Goal: Transaction & Acquisition: Purchase product/service

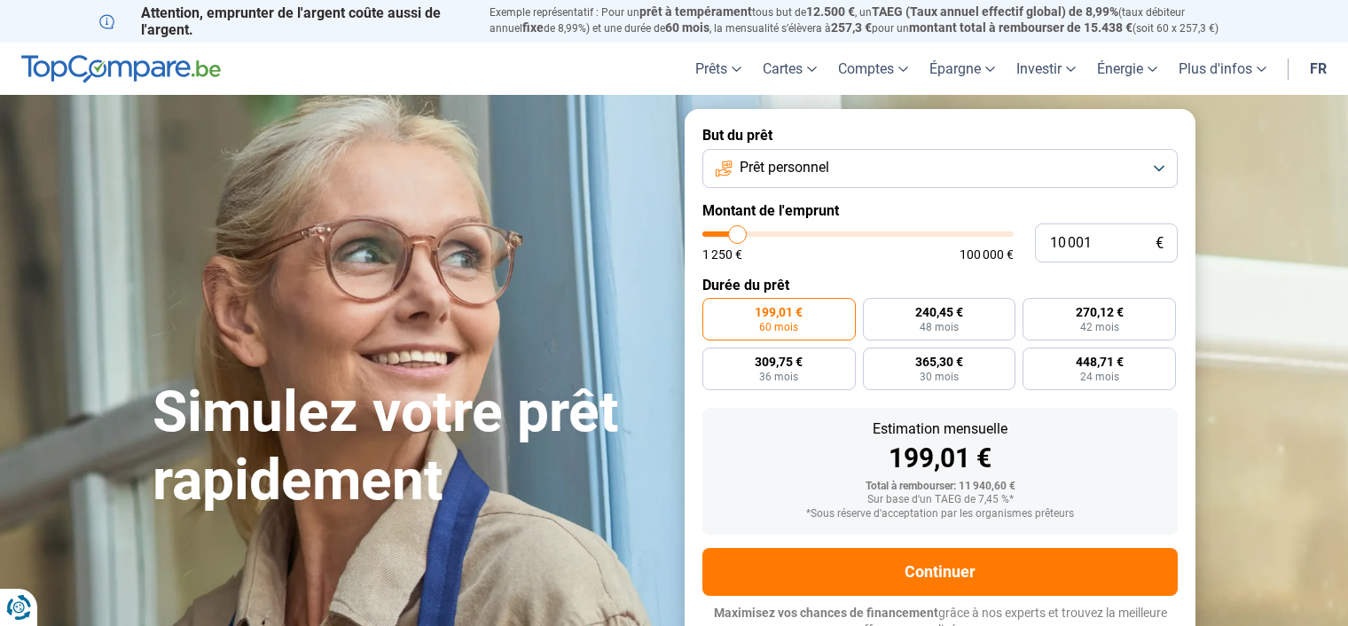
click at [1156, 170] on button "Prêt personnel" at bounding box center [940, 168] width 475 height 39
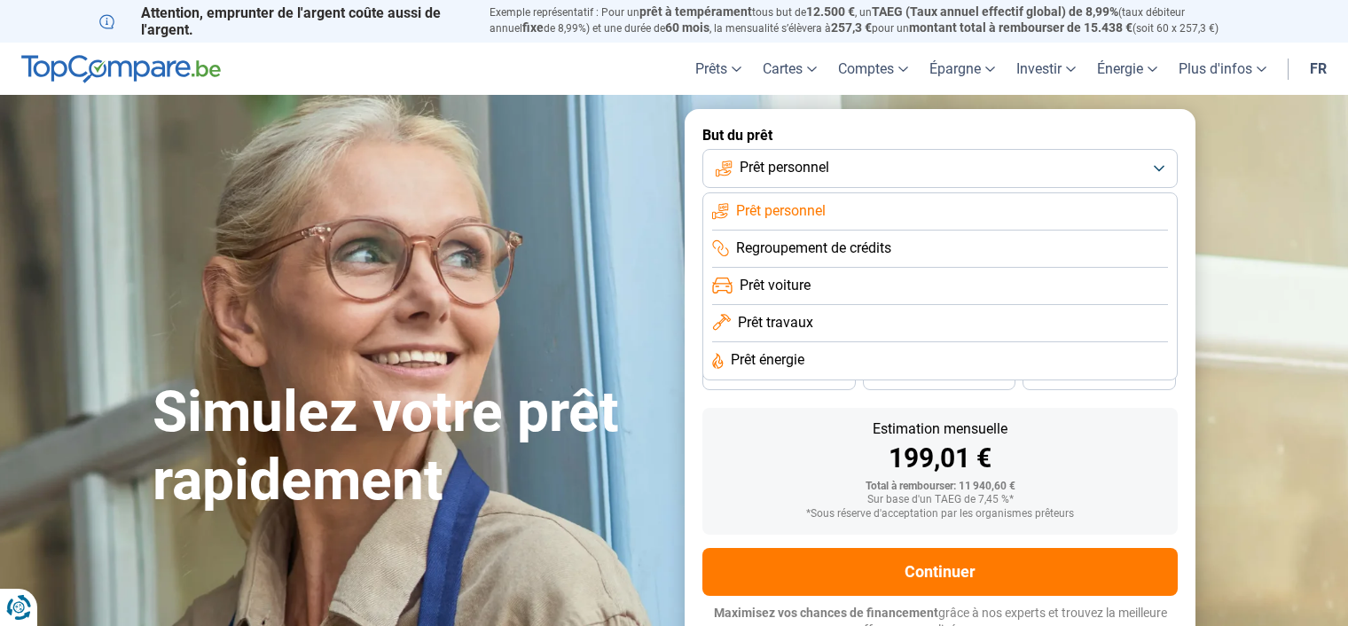
click at [790, 289] on span "Prêt voiture" at bounding box center [775, 286] width 71 height 20
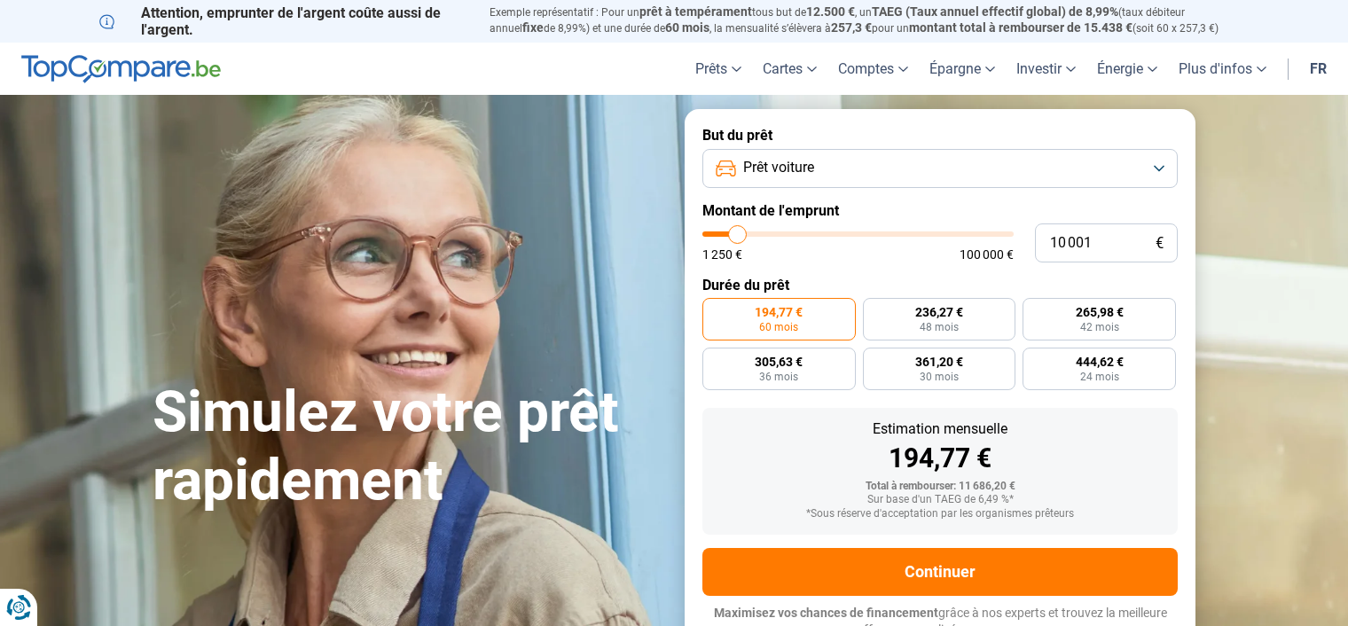
scroll to position [14, 0]
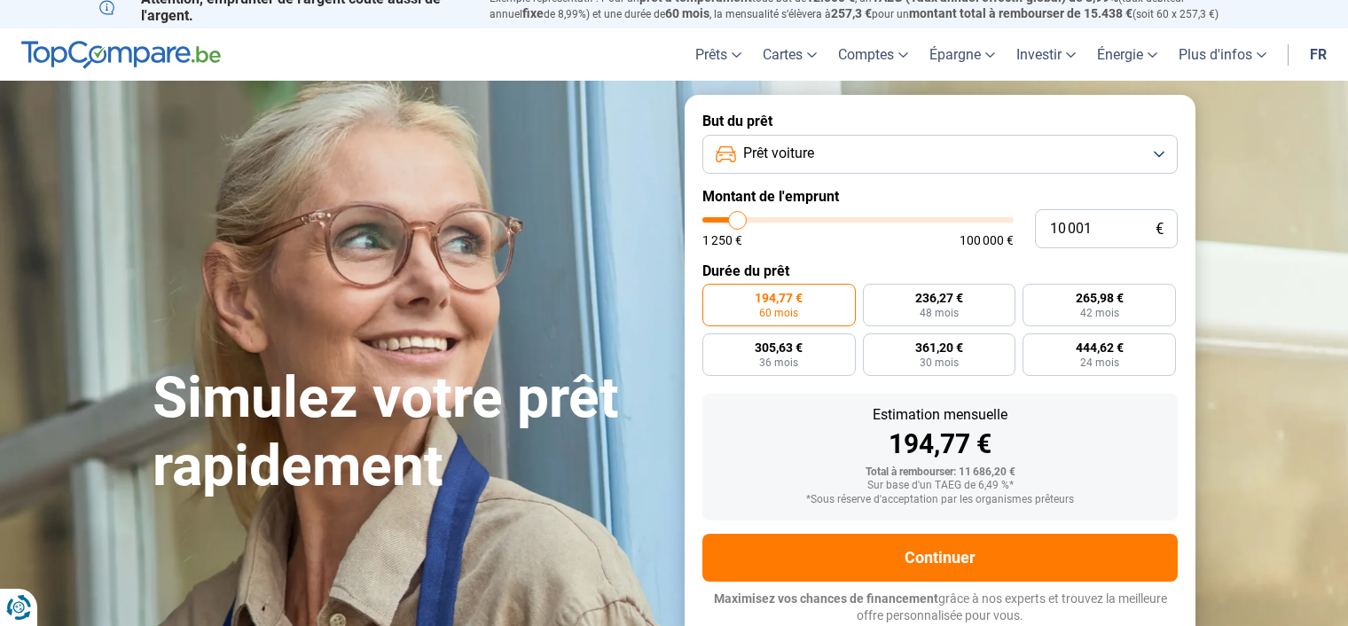
type input "20 000"
type input "20000"
click at [767, 222] on input "range" at bounding box center [858, 219] width 311 height 5
radio input "false"
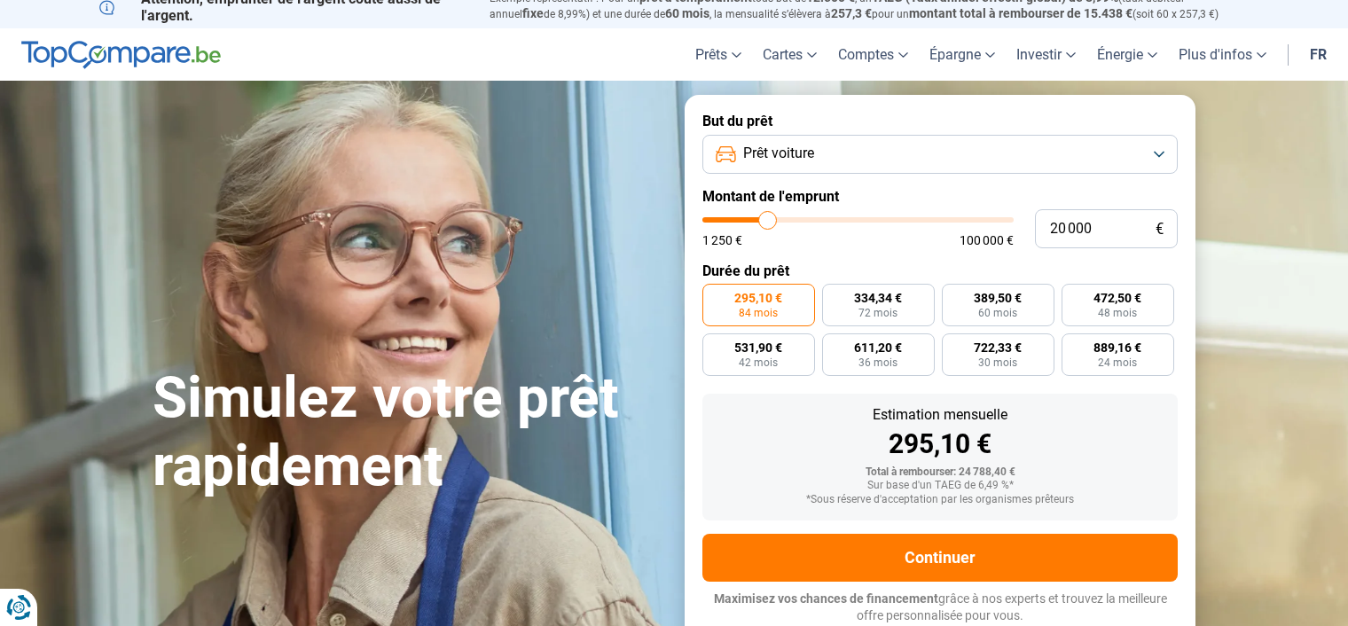
click at [867, 206] on form "But du prêt Prêt voiture Montant de l'emprunt 20 000 € 1 250 € 100 000 € Durée …" at bounding box center [940, 368] width 511 height 547
click at [1097, 228] on input "20 000" at bounding box center [1106, 228] width 143 height 39
click at [1048, 223] on input "20 000" at bounding box center [1106, 228] width 143 height 39
type input "320 000"
type input "100000"
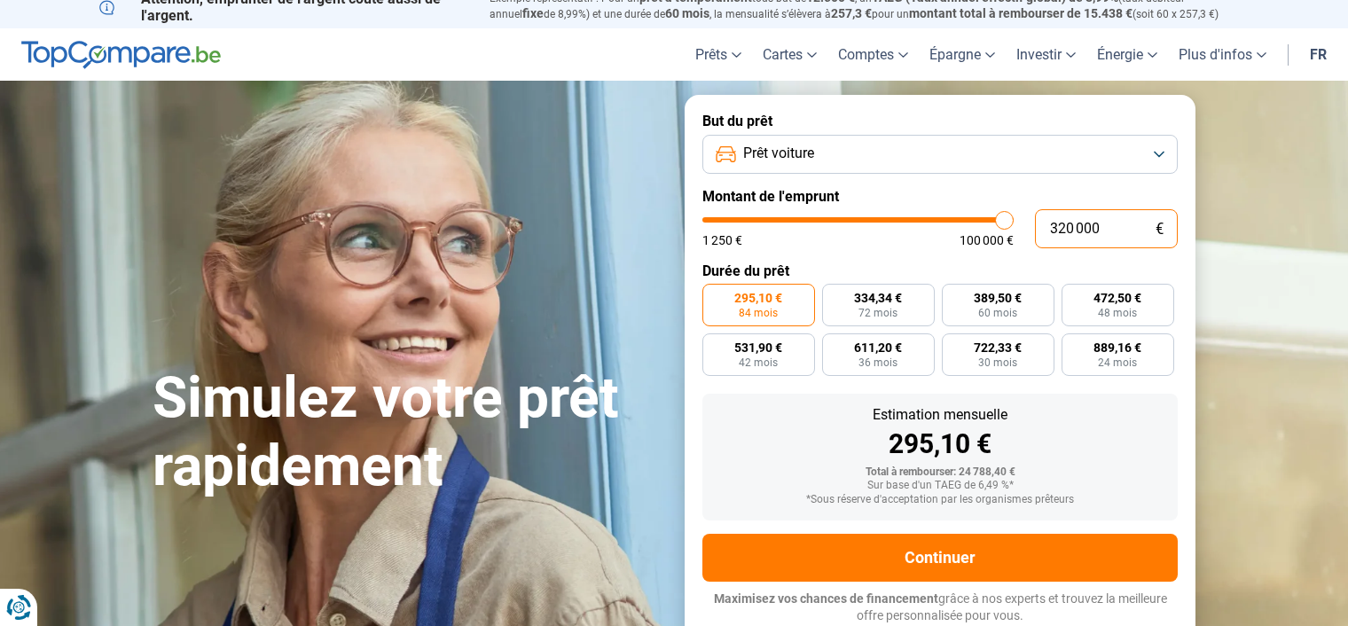
type input "100 000"
type input "100000"
radio input "false"
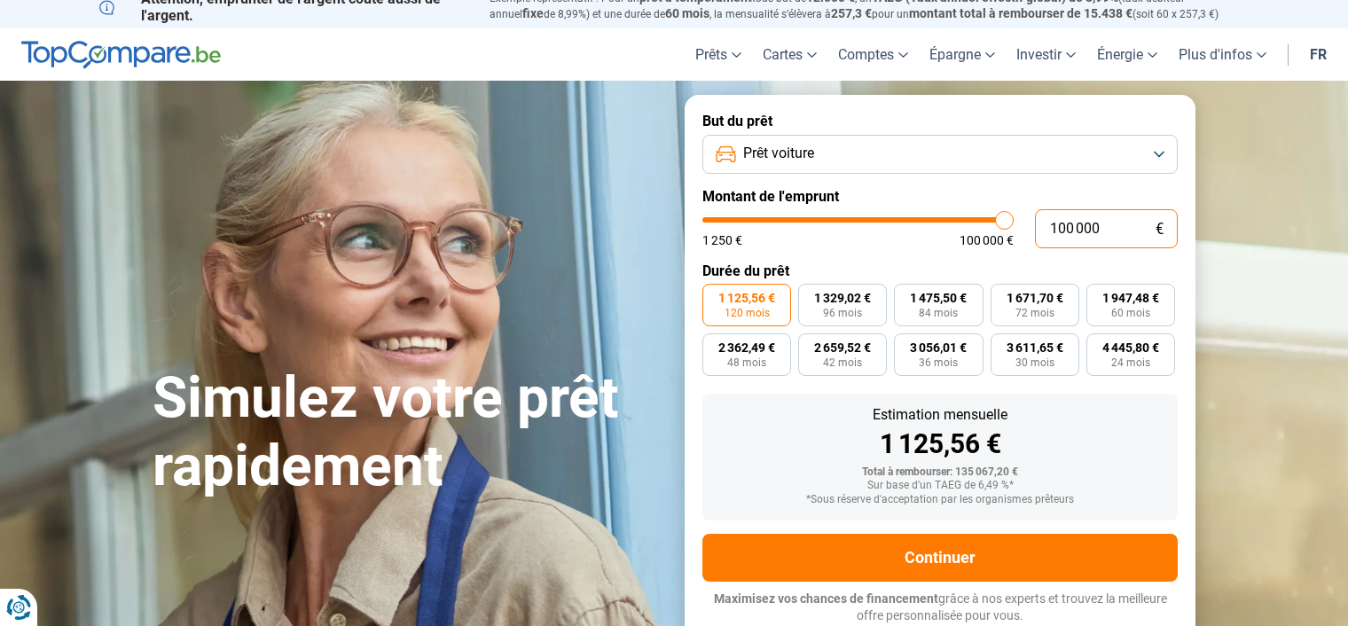
type input "63 750"
type input "63750"
click at [897, 217] on input "range" at bounding box center [858, 219] width 311 height 5
type input "49 000"
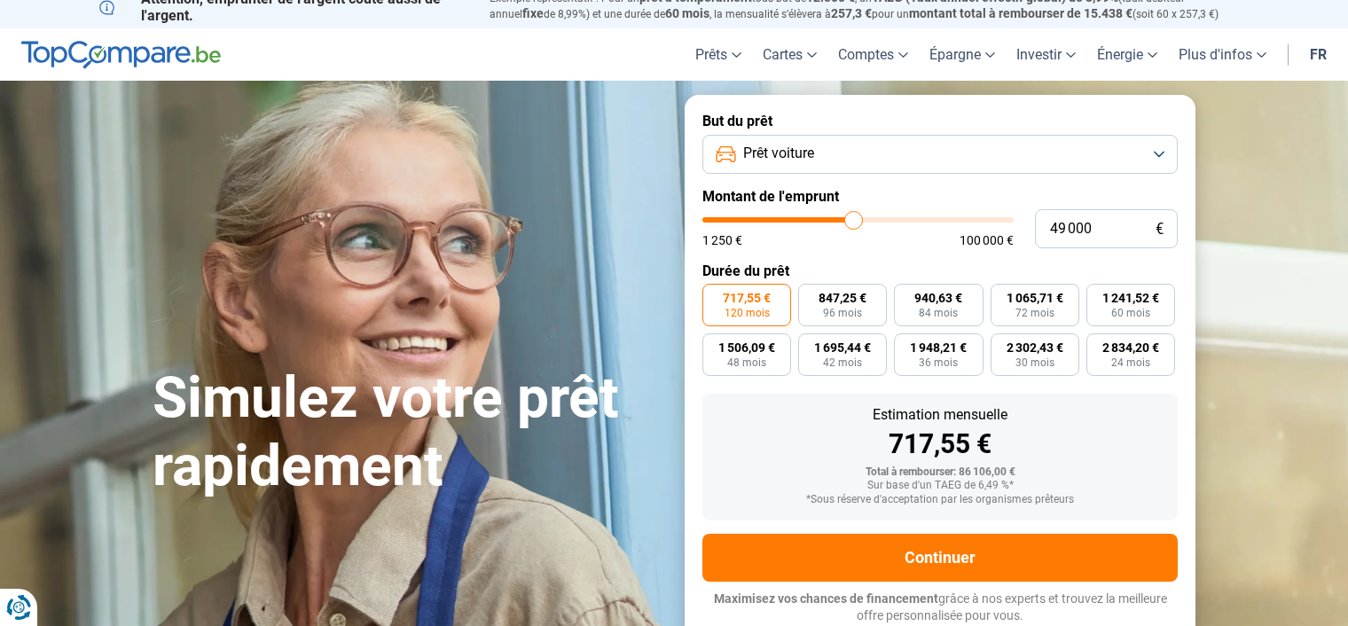
type input "49000"
click at [853, 222] on input "range" at bounding box center [858, 219] width 311 height 5
type input "37 500"
type input "37500"
click at [820, 217] on input "range" at bounding box center [858, 219] width 311 height 5
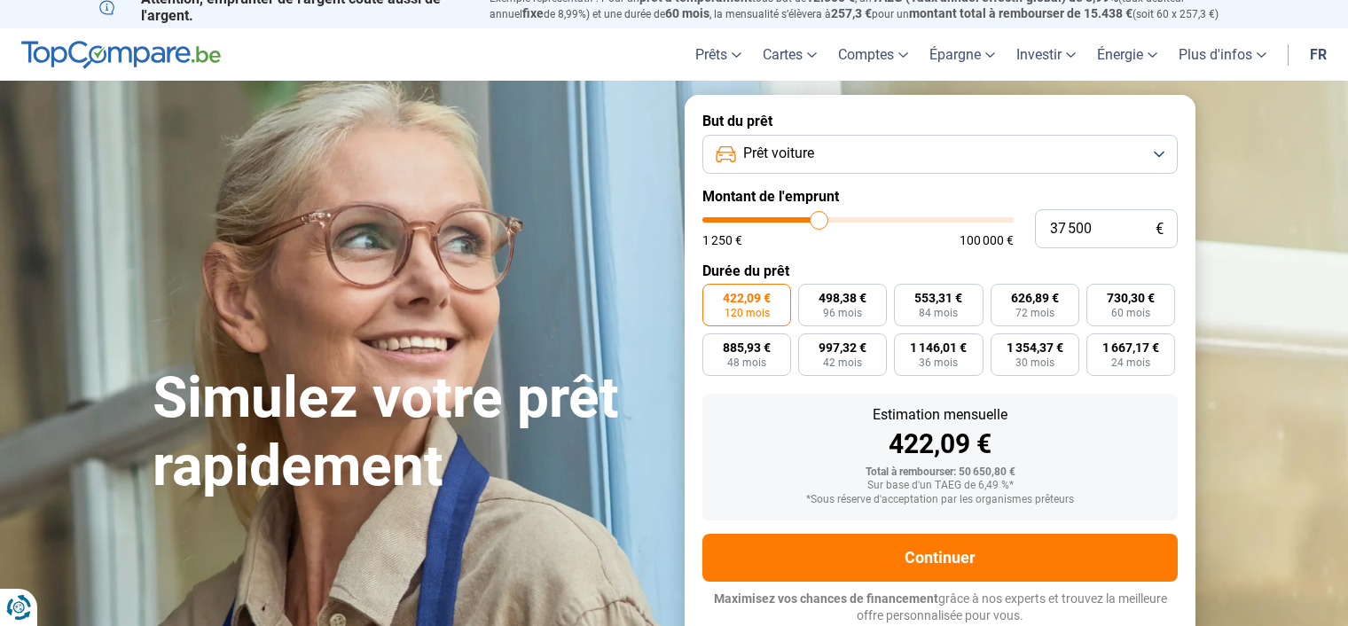
type input "27 000"
type input "27000"
click at [788, 223] on input "range" at bounding box center [858, 219] width 311 height 5
type input "33 000"
type input "33000"
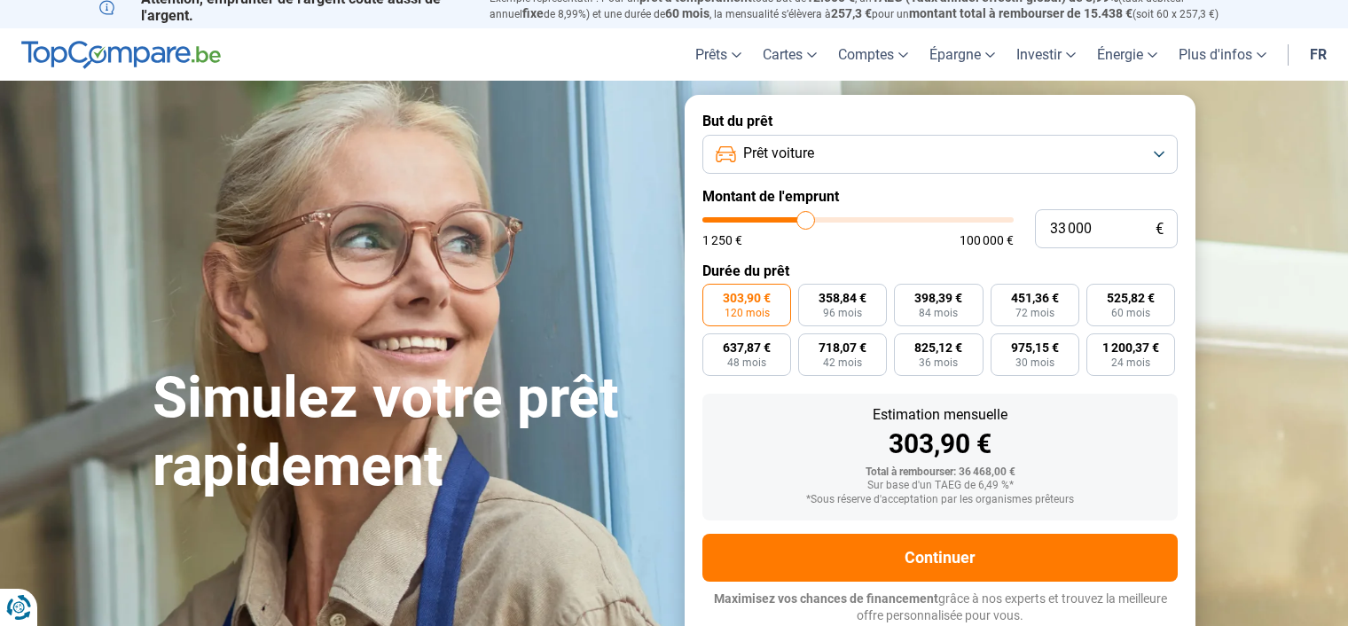
click at [805, 217] on input "range" at bounding box center [858, 219] width 311 height 5
click at [1126, 308] on span "60 mois" at bounding box center [1130, 313] width 39 height 11
click at [1098, 295] on input "642,67 € 60 mois" at bounding box center [1093, 290] width 12 height 12
radio input "true"
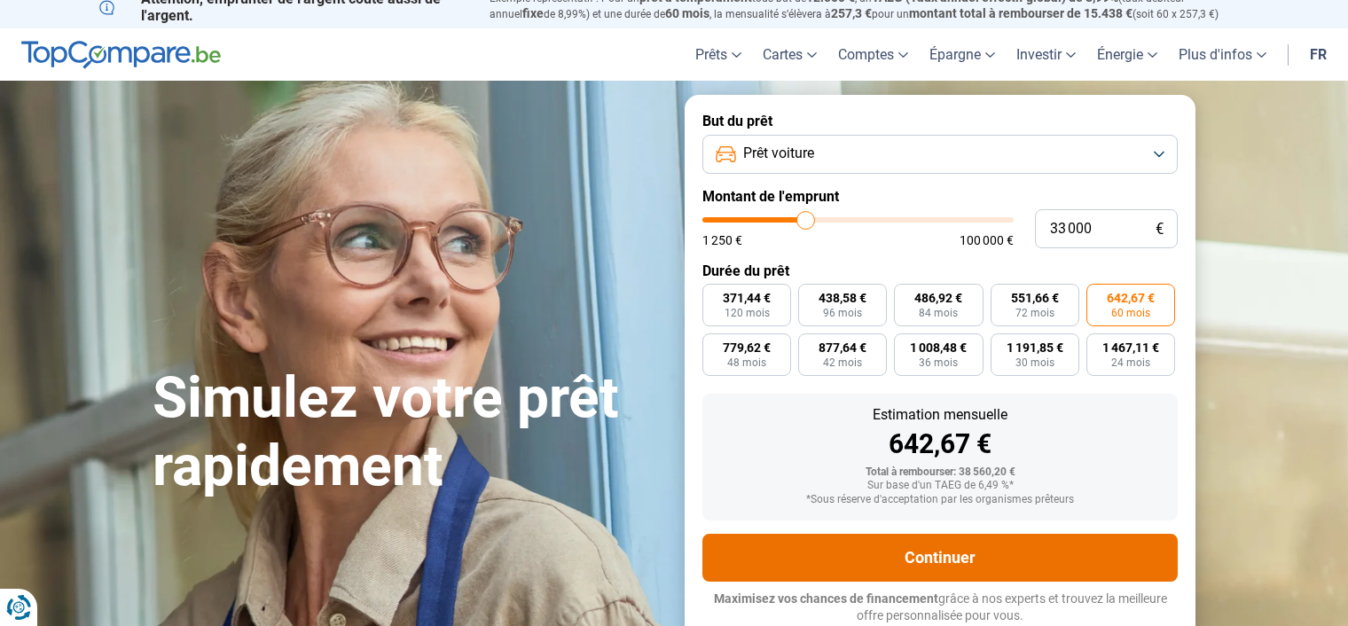
click at [962, 550] on button "Continuer" at bounding box center [940, 558] width 475 height 48
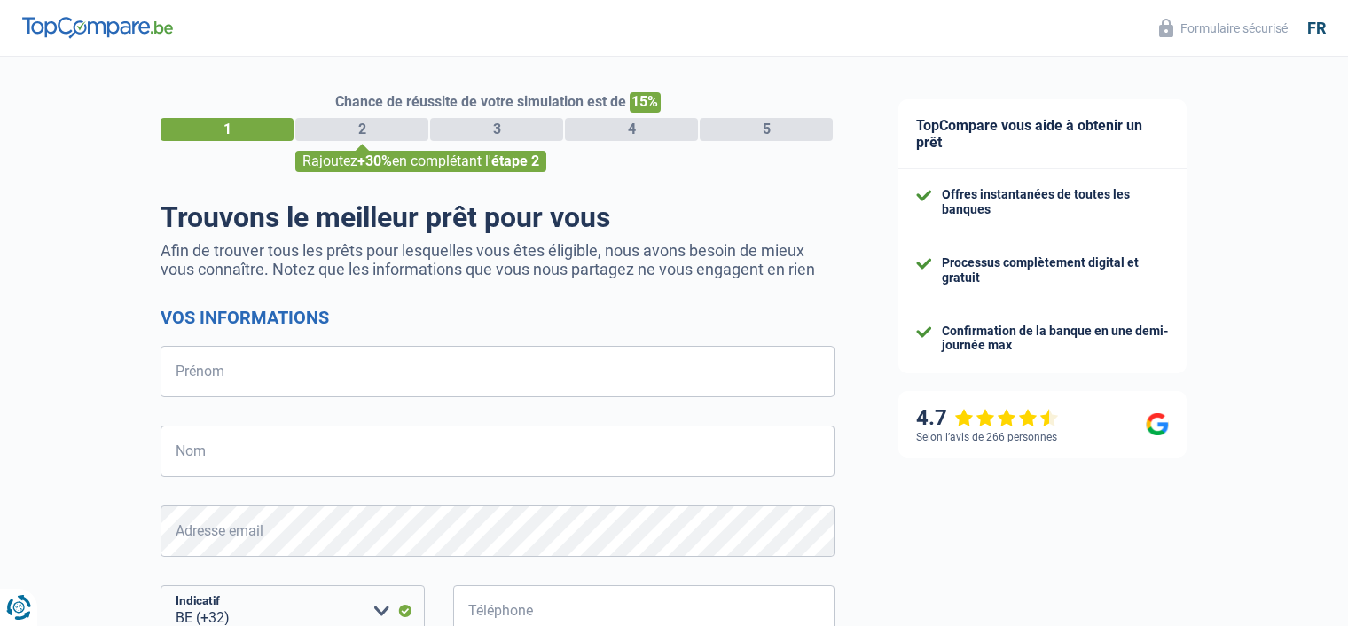
select select "32"
click at [175, 368] on input "Prénom" at bounding box center [498, 371] width 674 height 51
type input "Patricia"
click at [186, 450] on input "Nom" at bounding box center [498, 451] width 674 height 51
type input "de Clerck"
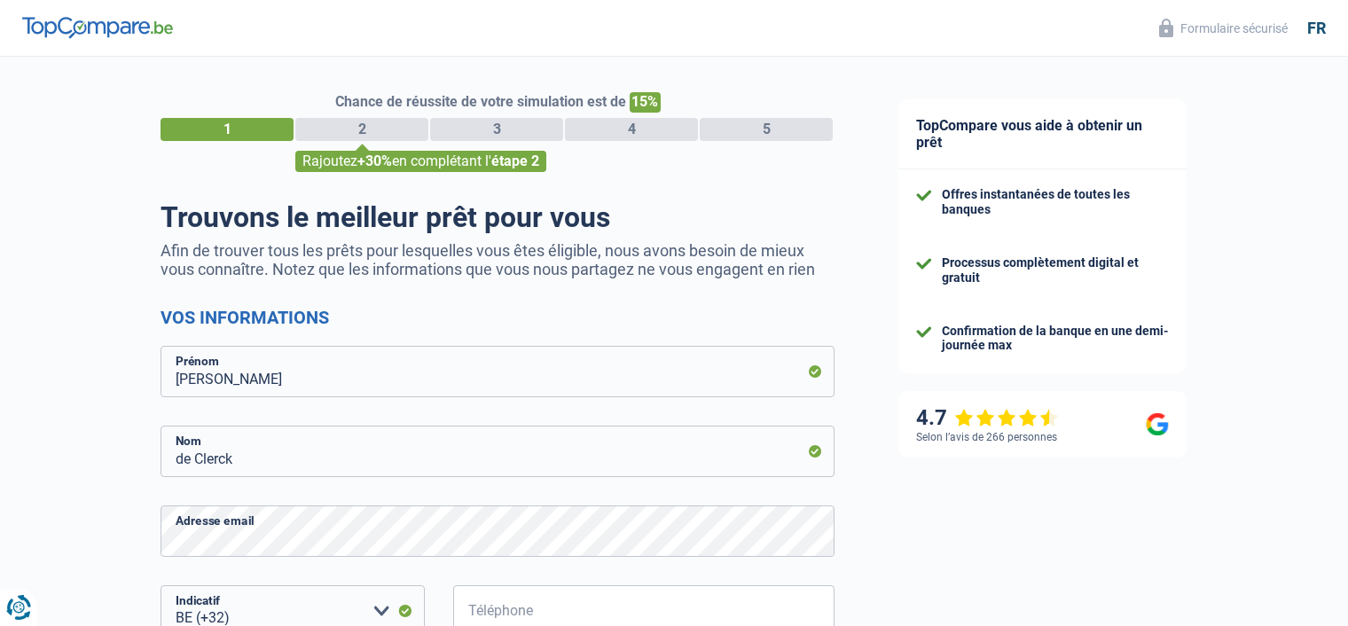
click at [1317, 559] on div "TopCompare vous aide à obtenir un prêt Offres instantanées de toutes les banque…" at bounding box center [1108, 510] width 482 height 907
click at [1299, 533] on div "TopCompare vous aide à obtenir un prêt Offres instantanées de toutes les banque…" at bounding box center [1108, 510] width 482 height 907
click at [1321, 31] on div "fr" at bounding box center [1316, 29] width 19 height 20
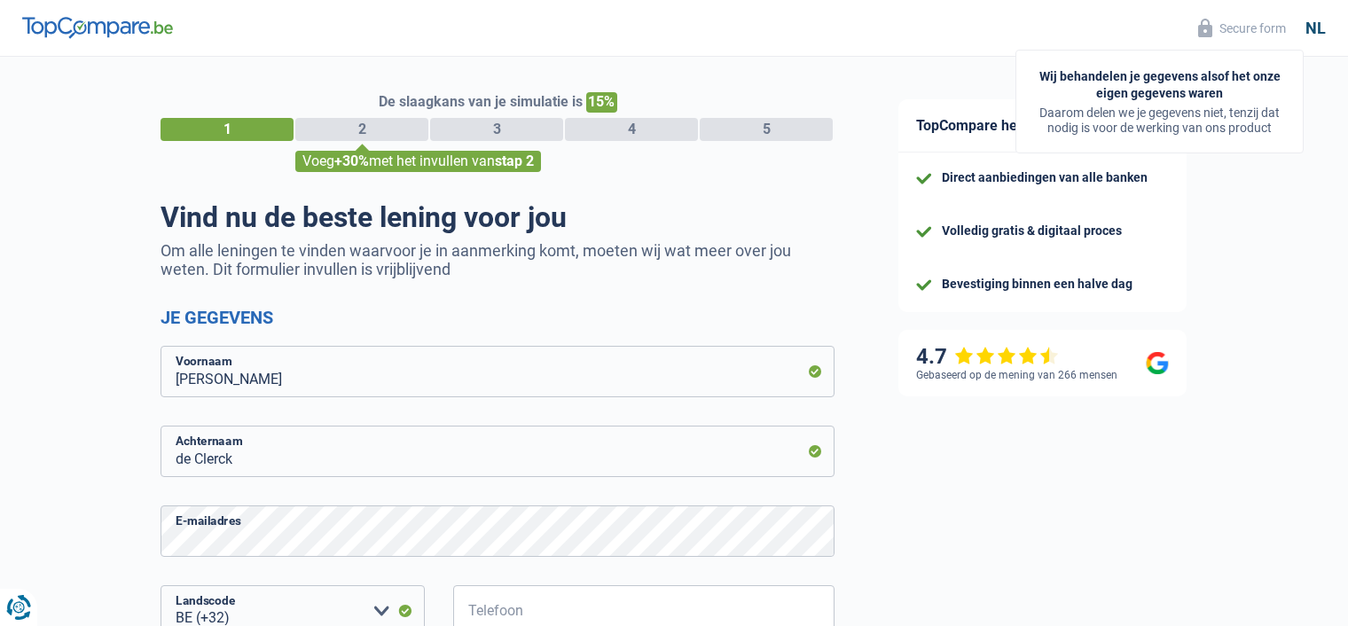
select select "32"
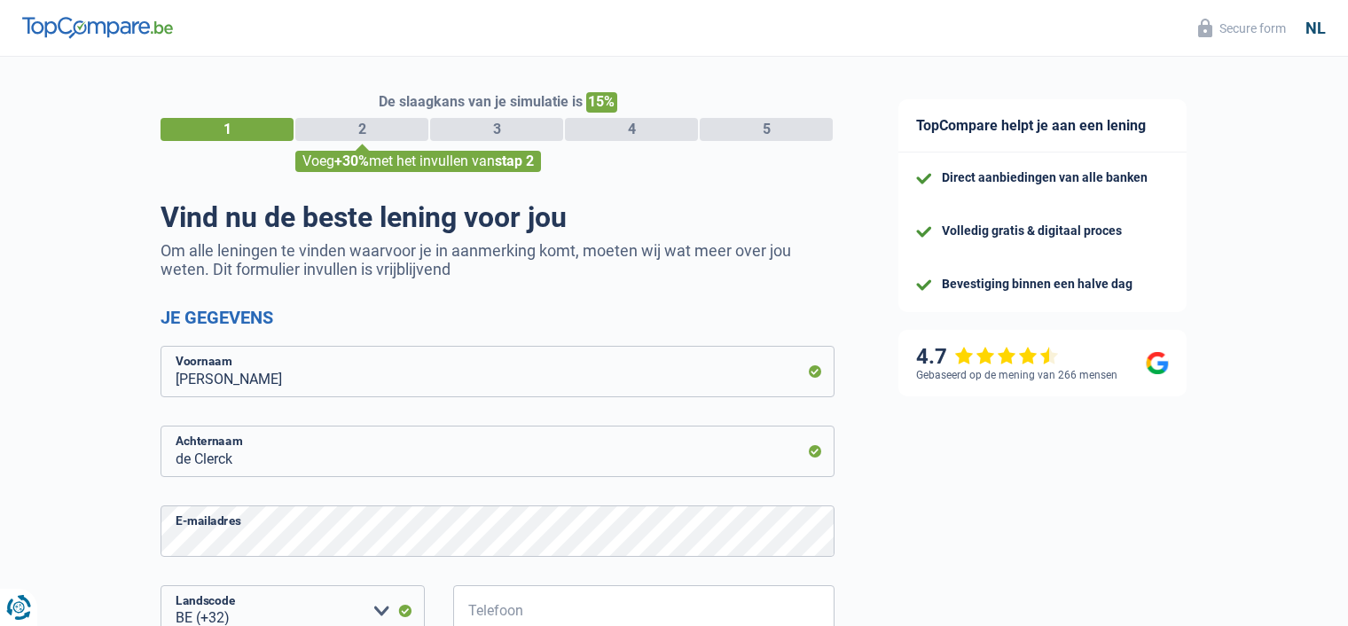
click at [1318, 554] on div "TopCompare helpt je aan een lening Direct aanbiedingen van alle banken Volledig…" at bounding box center [1108, 506] width 482 height 899
click at [13, 561] on div "De slaagkans van je simulatie is 15% 1 2 3 4 5 Voeg +30% met het invullen van s…" at bounding box center [433, 499] width 867 height 899
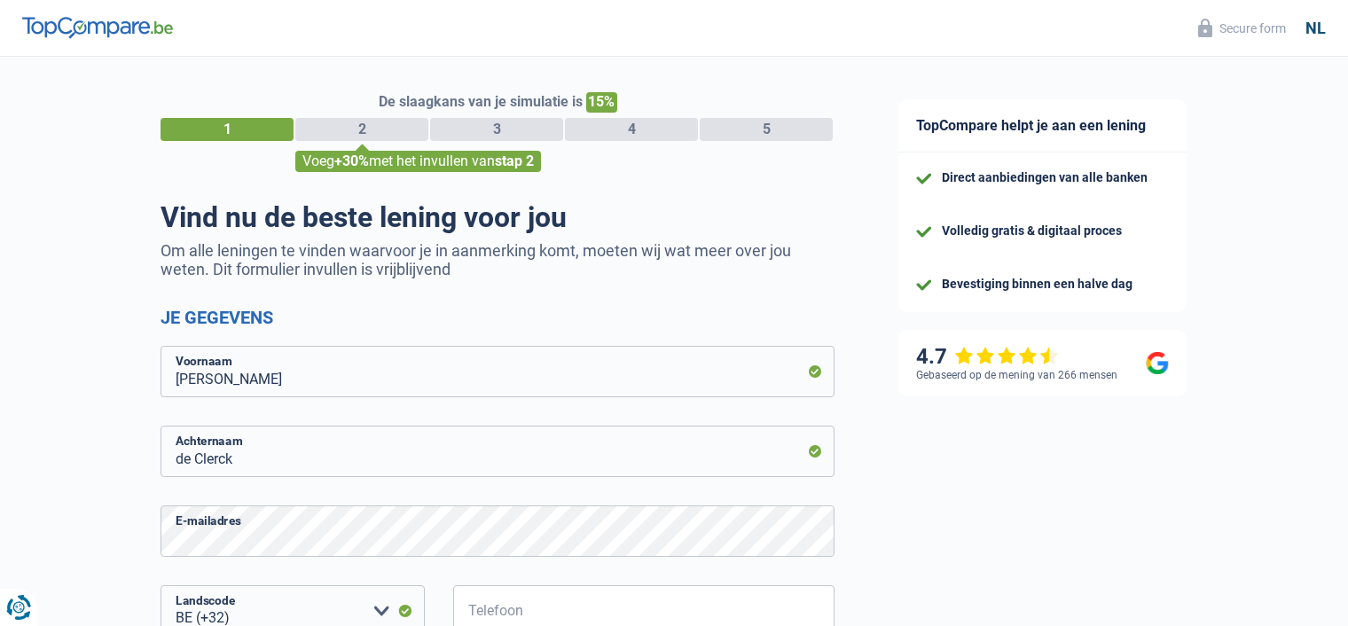
click at [13, 561] on div "De slaagkans van je simulatie is 15% 1 2 3 4 5 Voeg +30% met het invullen van s…" at bounding box center [433, 499] width 867 height 899
click at [1051, 435] on div "TopCompare helpt je aan een lening Direct aanbiedingen van alle banken Volledig…" at bounding box center [1108, 506] width 482 height 899
click at [1305, 553] on div "TopCompare helpt je aan een lening Direct aanbiedingen van alle banken Volledig…" at bounding box center [1108, 506] width 482 height 899
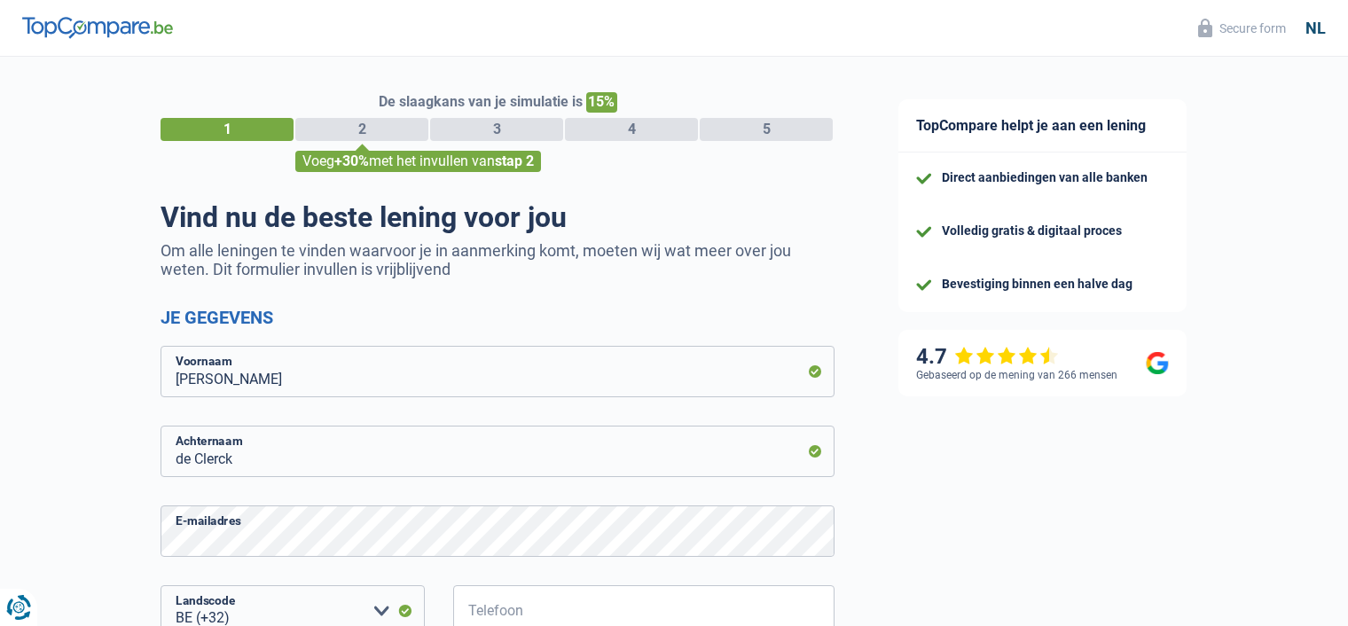
click at [1305, 553] on div "TopCompare helpt je aan een lening Direct aanbiedingen van alle banken Volledig…" at bounding box center [1108, 506] width 482 height 899
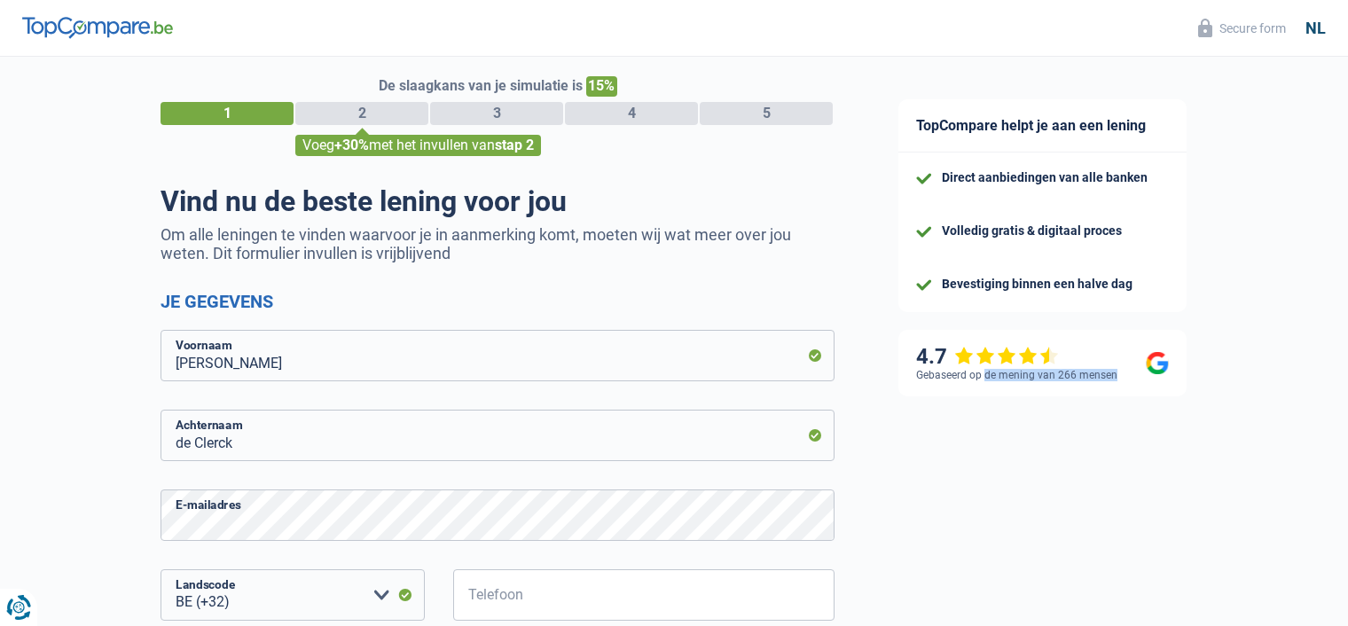
scroll to position [30, 0]
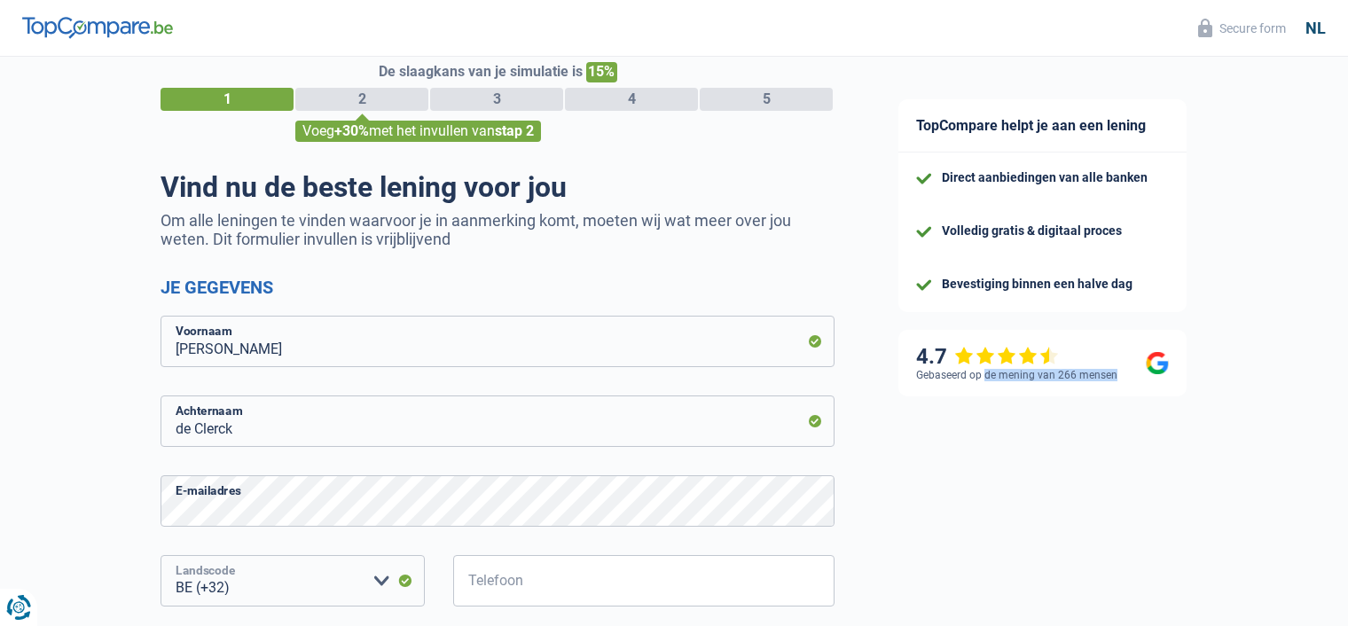
click at [266, 559] on select "BE (+32) LU (+352) Maak een keuze a.u.b" at bounding box center [293, 580] width 264 height 51
click at [161, 556] on select "BE (+32) LU (+352) Maak een keuze a.u.b" at bounding box center [293, 580] width 264 height 51
click at [255, 560] on select "BE (+32) LU (+352) Maak een keuze a.u.b" at bounding box center [293, 580] width 264 height 51
click at [161, 556] on select "BE (+32) LU (+352) Maak een keuze a.u.b" at bounding box center [293, 580] width 264 height 51
click at [252, 563] on select "BE (+32) LU (+352) Maak een keuze a.u.b" at bounding box center [293, 580] width 264 height 51
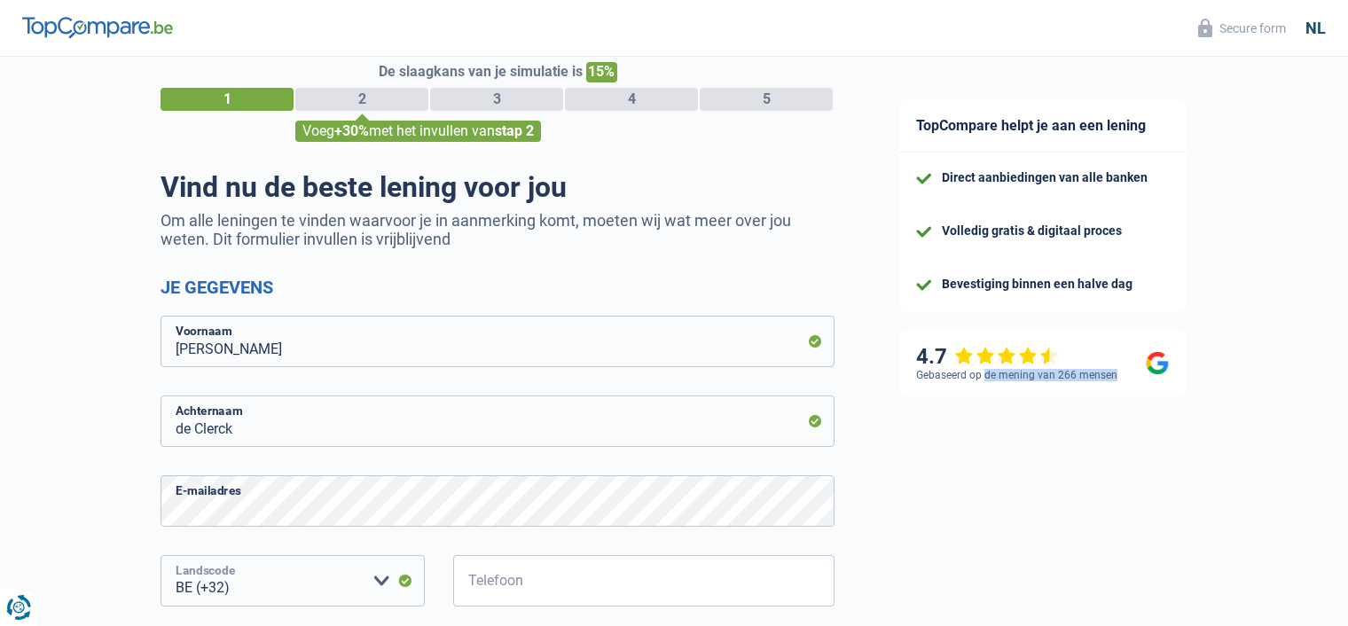
click at [161, 556] on select "BE (+32) LU (+352) Maak een keuze a.u.b" at bounding box center [293, 580] width 264 height 51
click at [1323, 560] on div "TopCompare helpt je aan een lening Direct aanbiedingen van alle banken Volledig…" at bounding box center [1108, 476] width 482 height 899
click at [1307, 561] on div "TopCompare helpt je aan een lening Direct aanbiedingen van alle banken Volledig…" at bounding box center [1108, 476] width 482 height 899
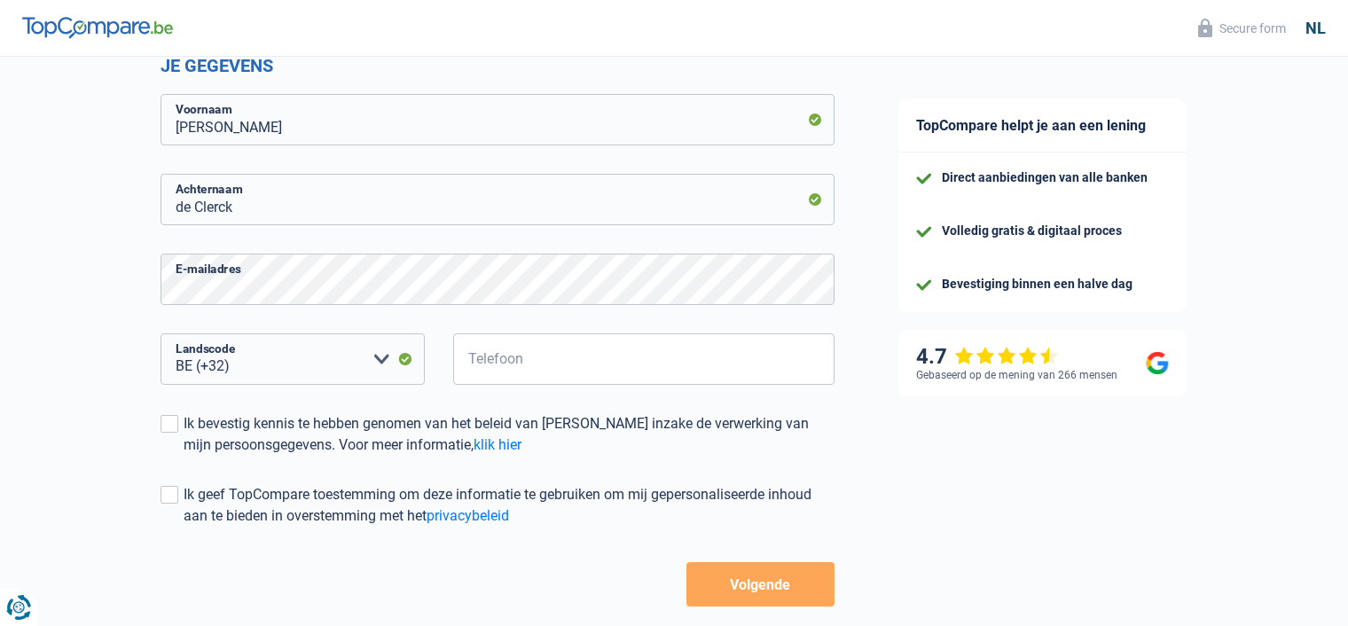
scroll to position [255, 0]
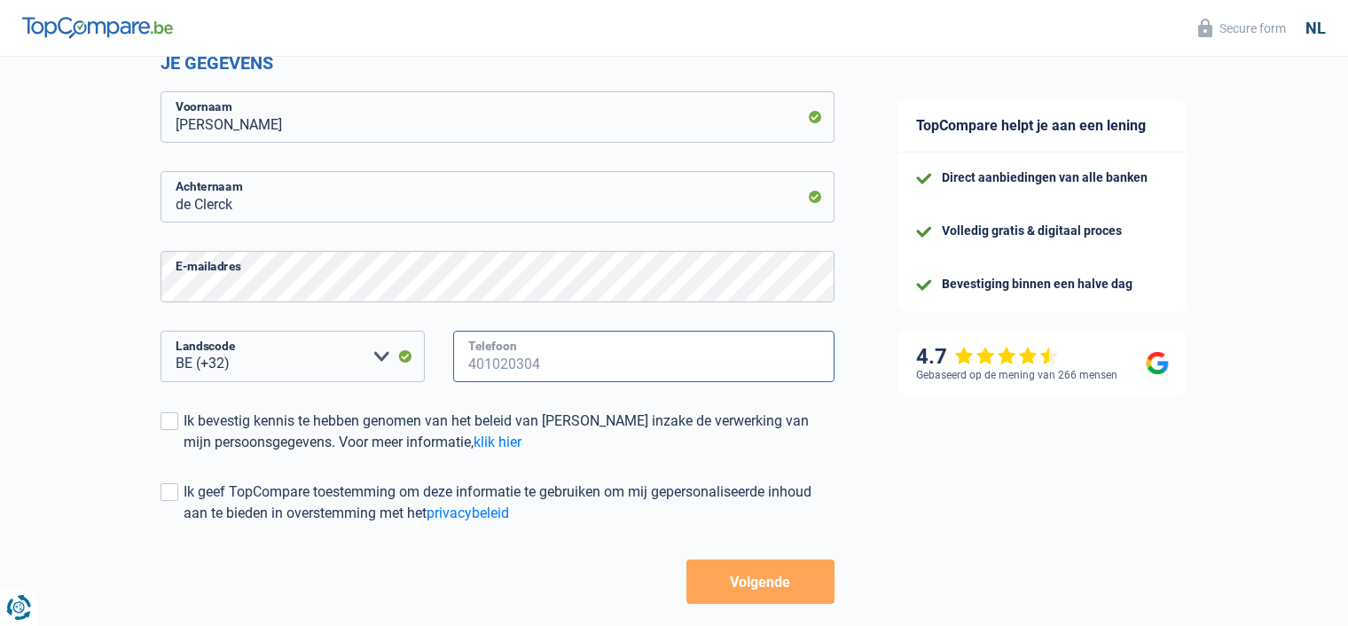
click at [465, 369] on input "Telefoon" at bounding box center [643, 356] width 381 height 51
type input "0494243044"
click at [475, 436] on link "klik hier" at bounding box center [498, 442] width 48 height 17
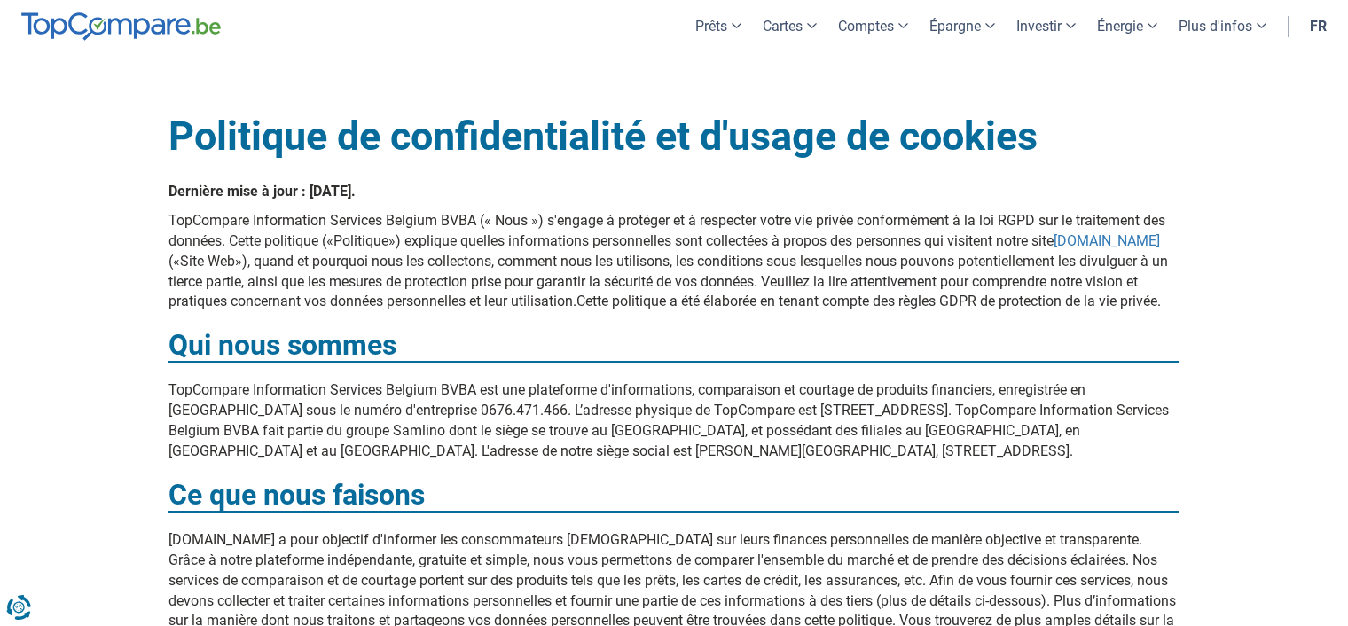
click at [1307, 21] on link "fr" at bounding box center [1318, 26] width 38 height 52
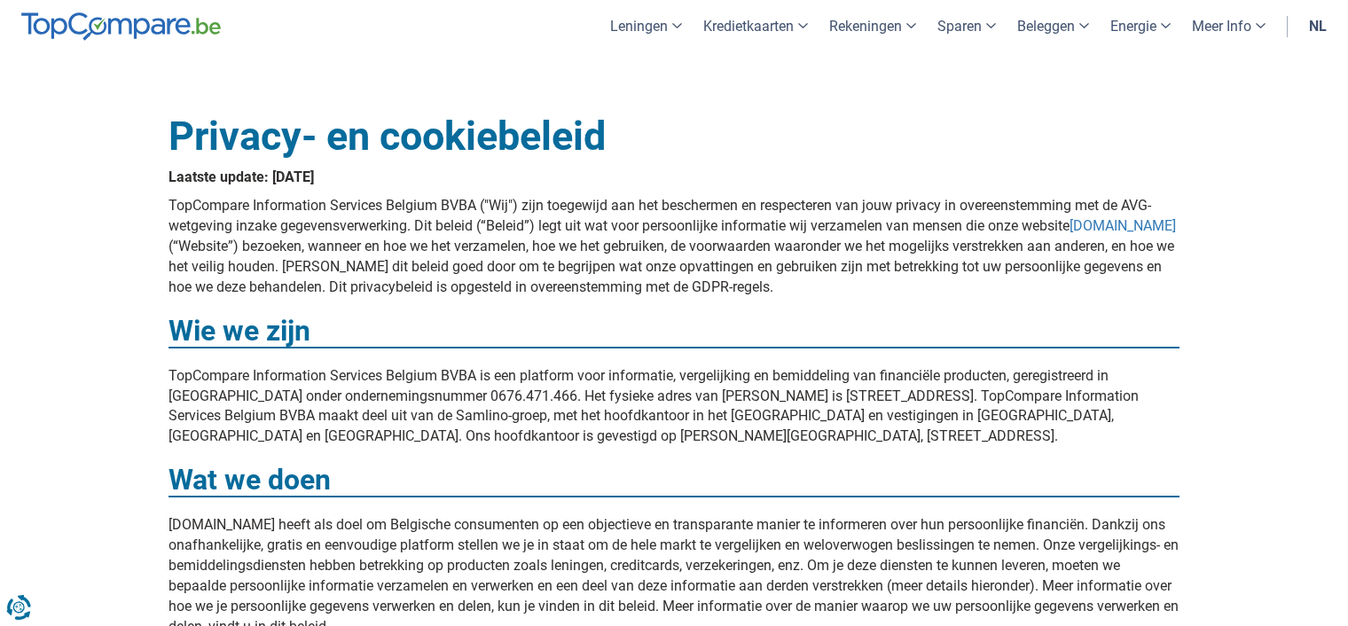
drag, startPoint x: 1054, startPoint y: 495, endPoint x: 1038, endPoint y: 444, distance: 53.0
